Goal: Find specific page/section: Find specific page/section

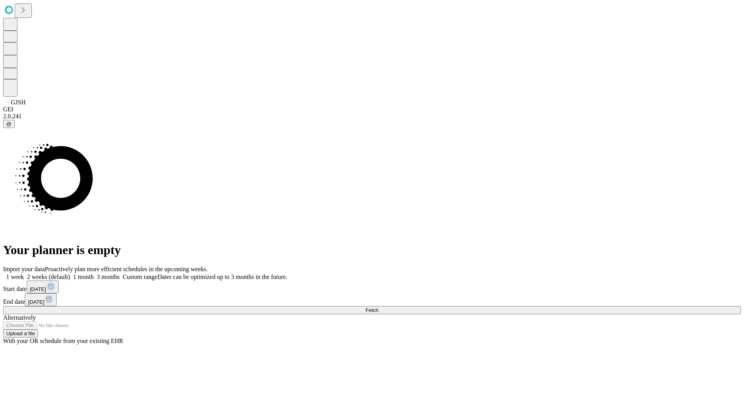
click at [378, 307] on span "Fetch" at bounding box center [371, 310] width 13 height 6
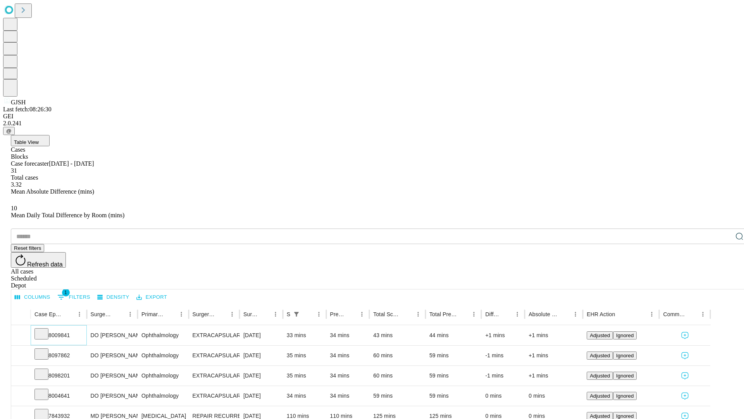
click at [45, 329] on icon at bounding box center [42, 333] width 8 height 8
